Goal: Navigation & Orientation: Find specific page/section

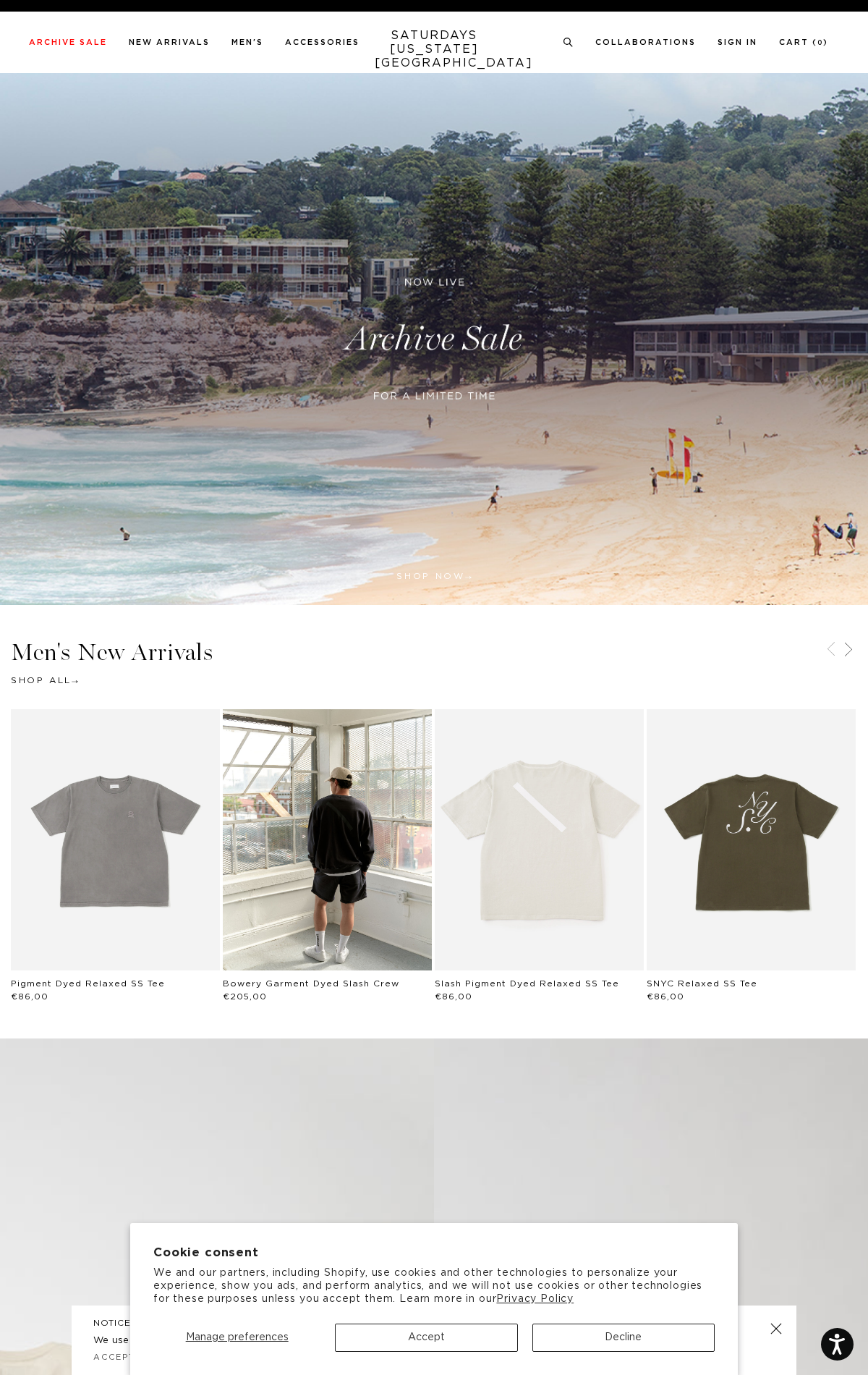
scroll to position [3398, 0]
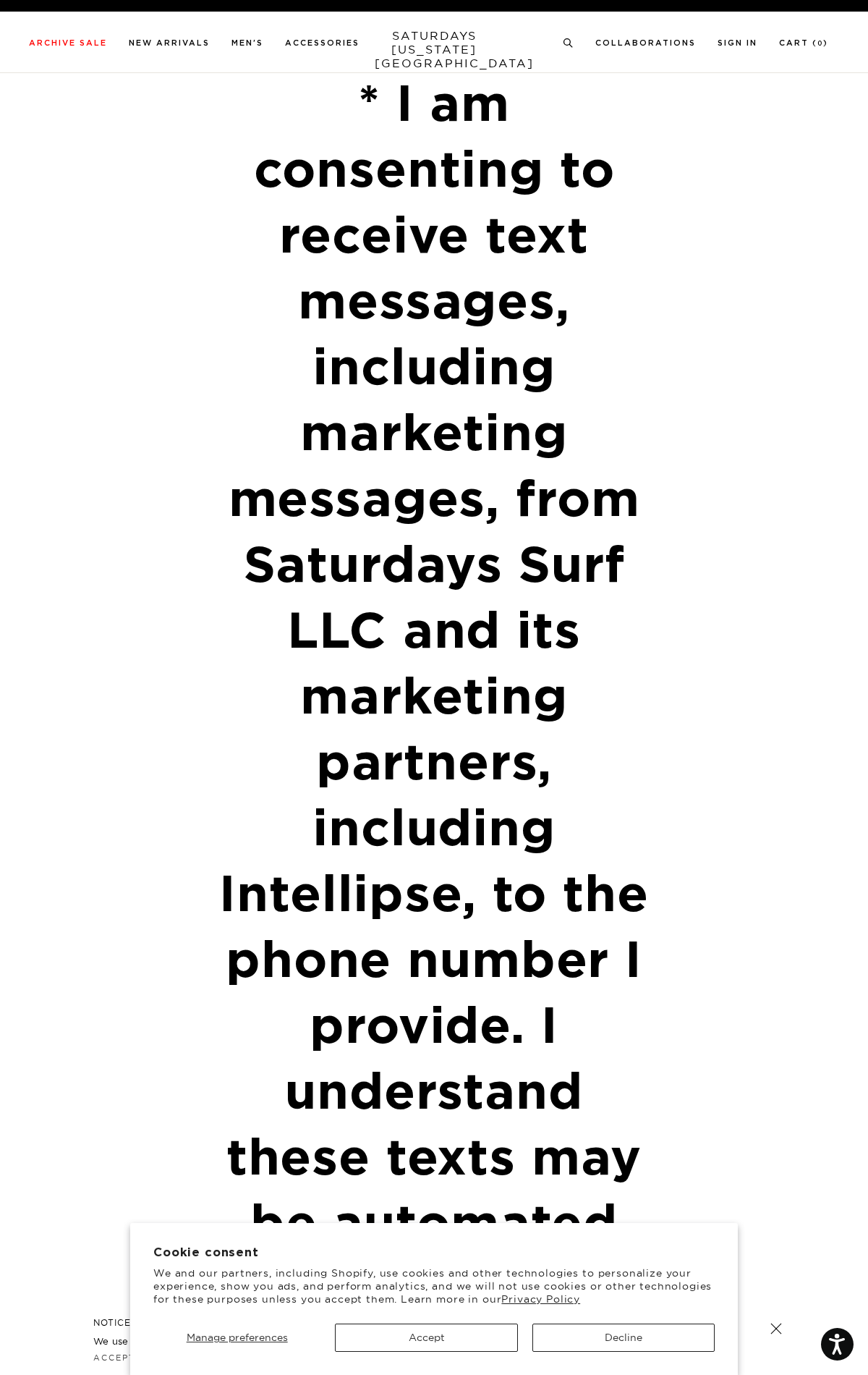
scroll to position [6196, 0]
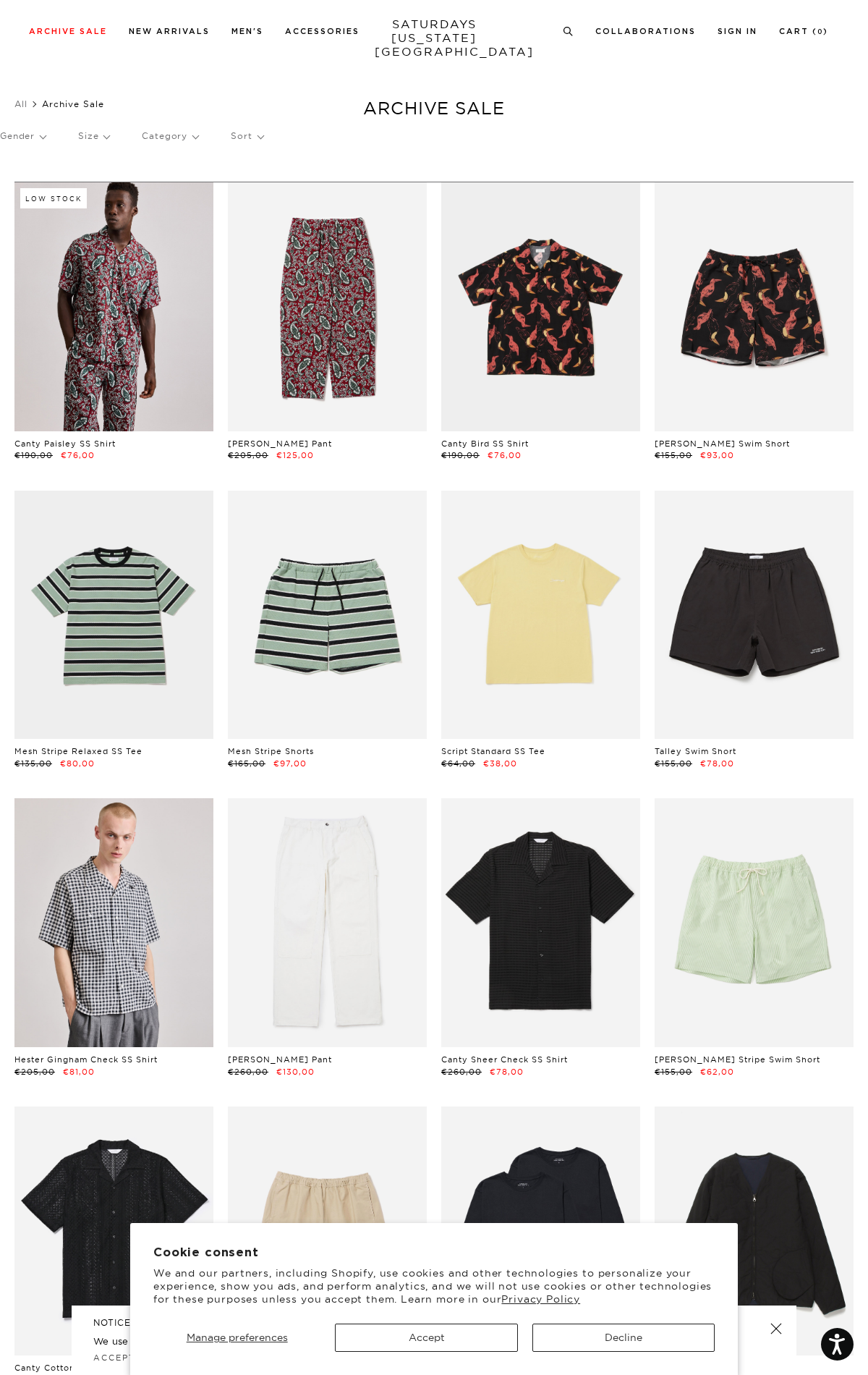
scroll to position [27200, 0]
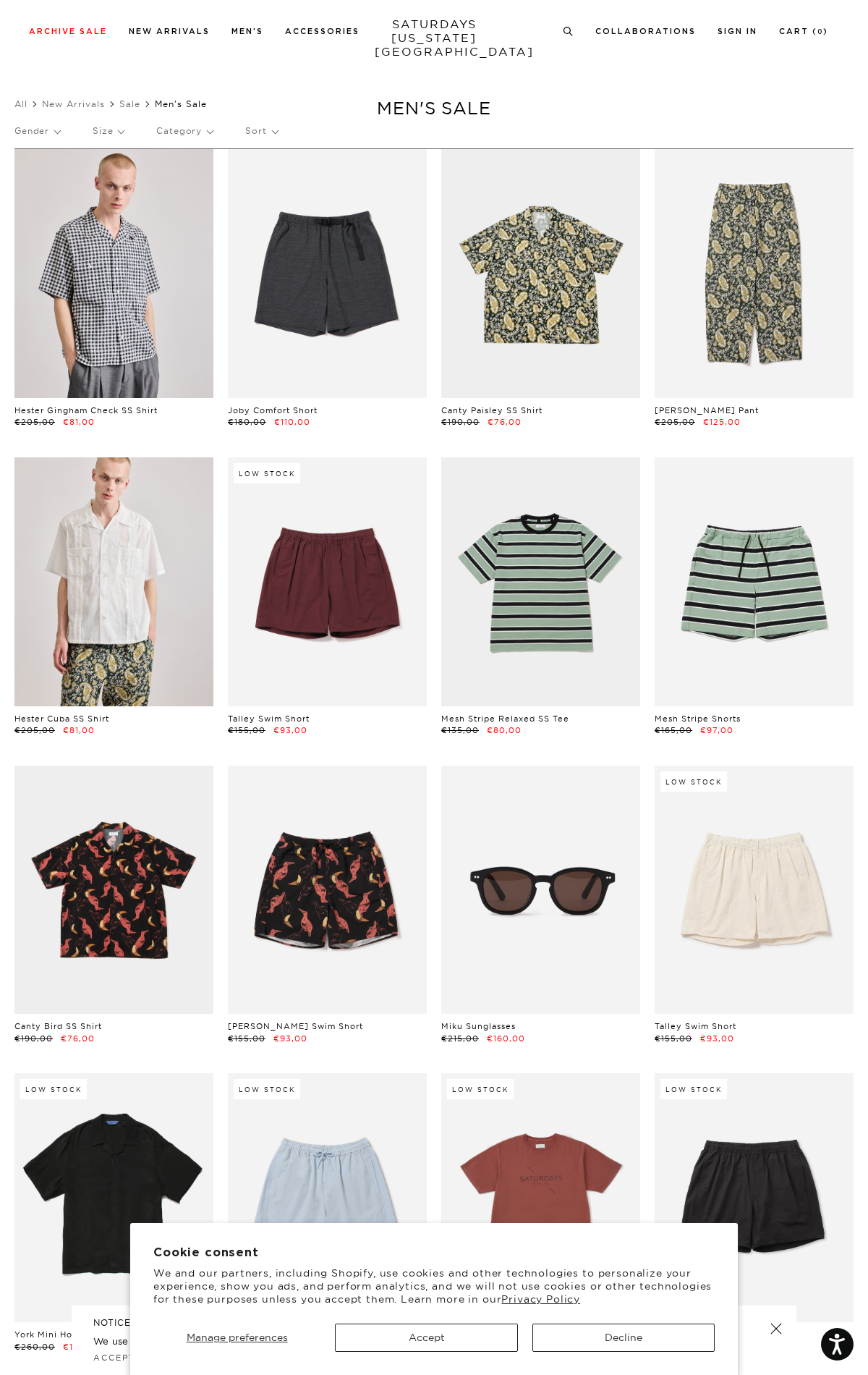
scroll to position [24062, 0]
